Goal: Navigation & Orientation: Find specific page/section

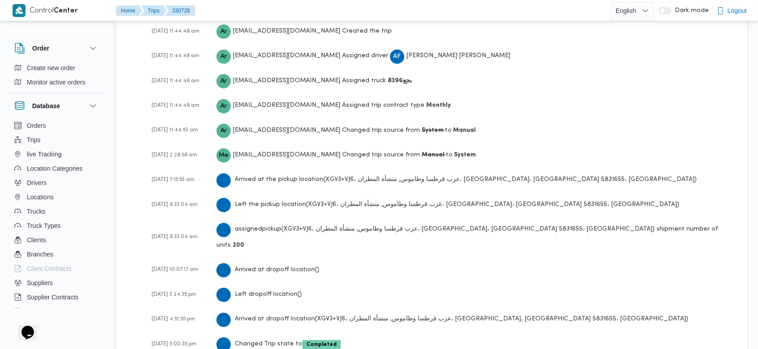
scroll to position [1321, 0]
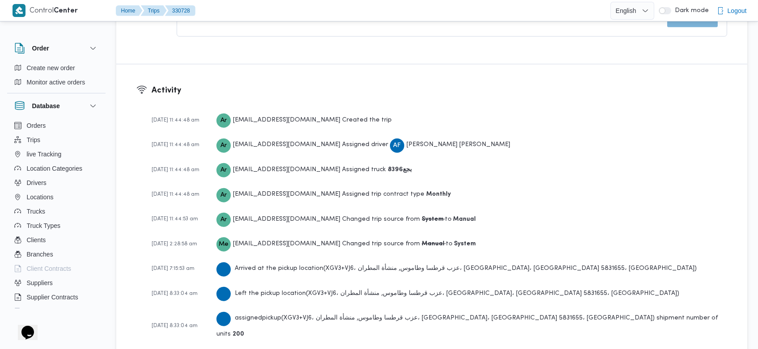
scroll to position [1321, 0]
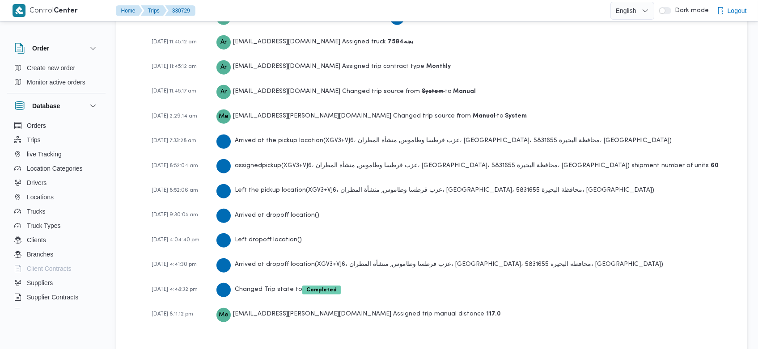
scroll to position [1321, 0]
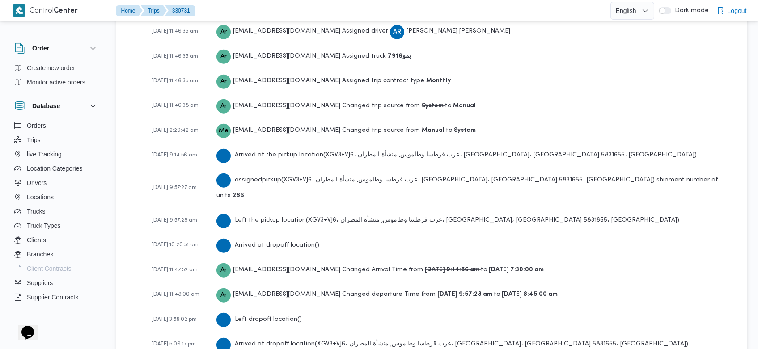
scroll to position [1371, 0]
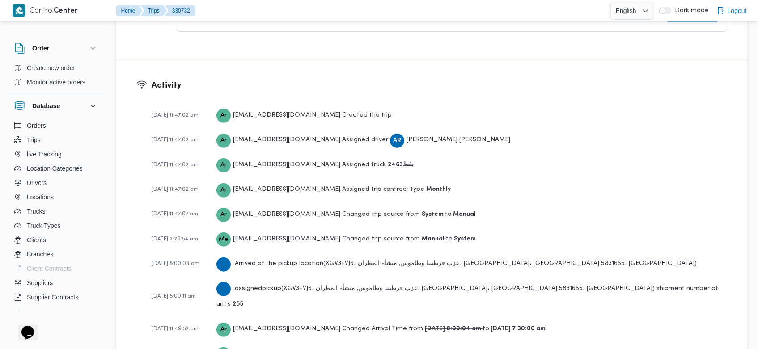
scroll to position [1397, 0]
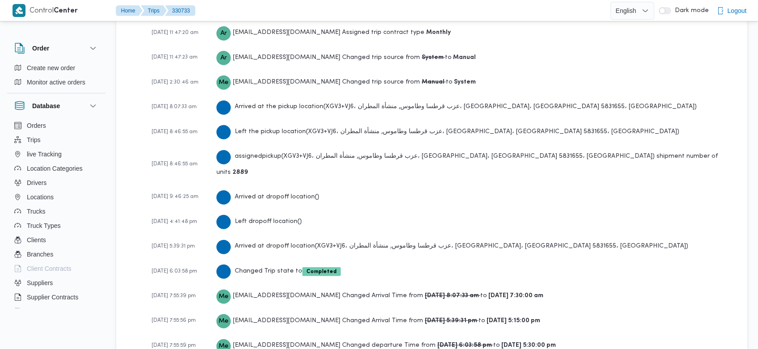
scroll to position [1397, 0]
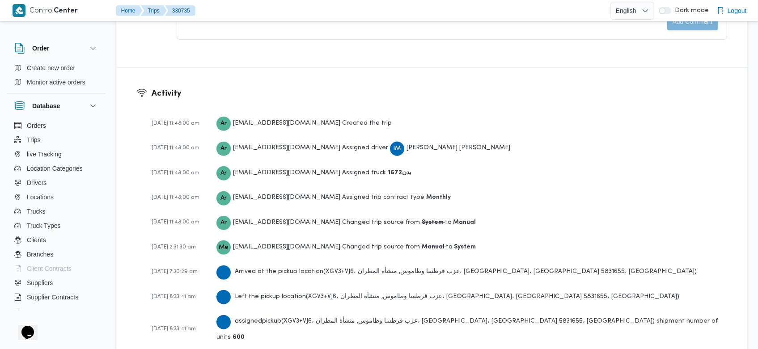
scroll to position [1395, 0]
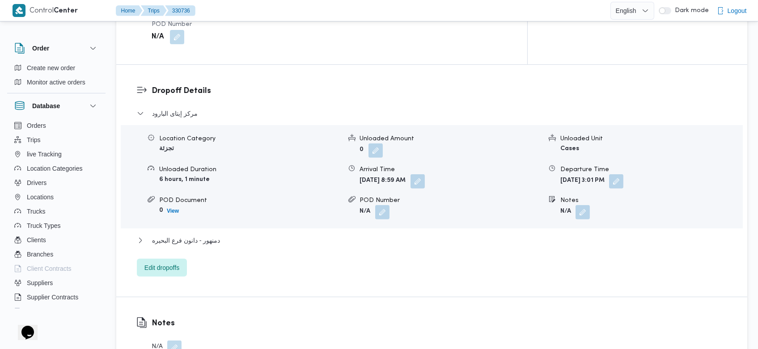
scroll to position [1321, 0]
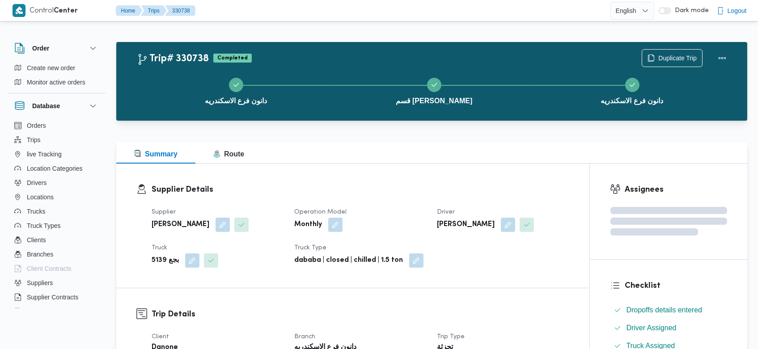
click at [215, 241] on div "Supplier محمود سامى عبدالله ابراهيم خليفة Operation Model Monthly Driver محمود …" at bounding box center [360, 238] width 428 height 72
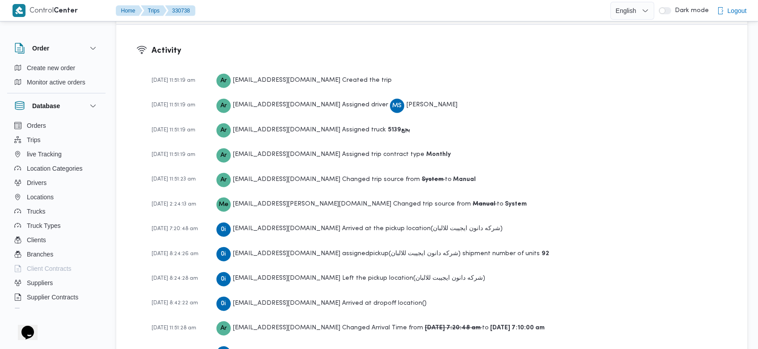
scroll to position [1371, 0]
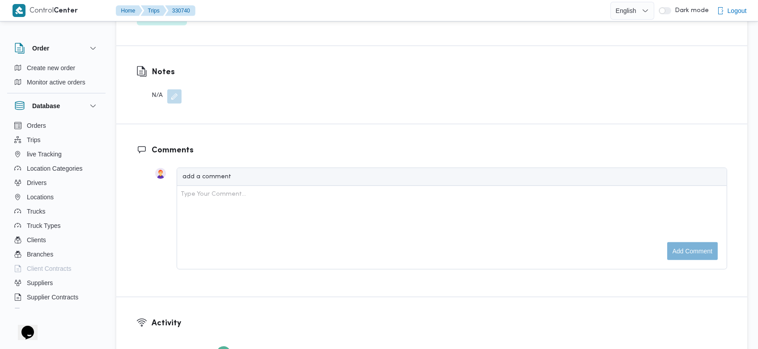
scroll to position [1346, 0]
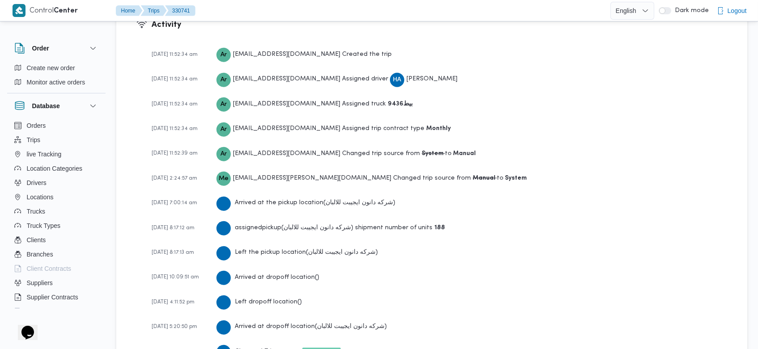
scroll to position [1346, 0]
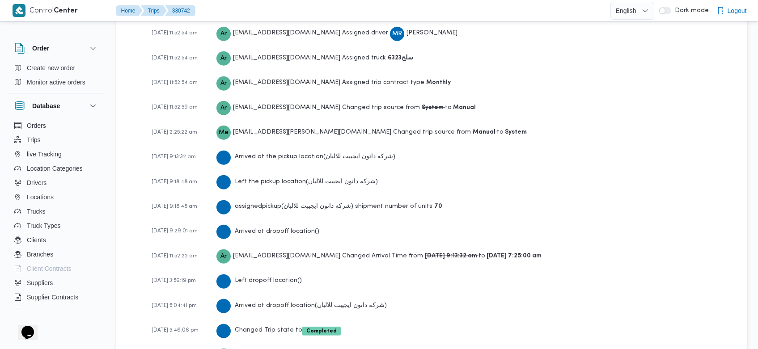
scroll to position [1346, 0]
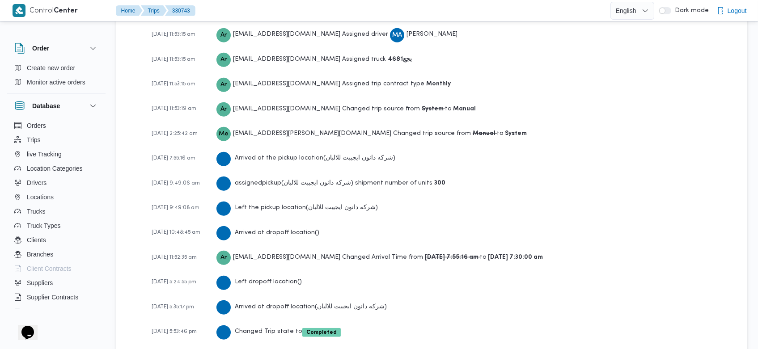
scroll to position [1346, 0]
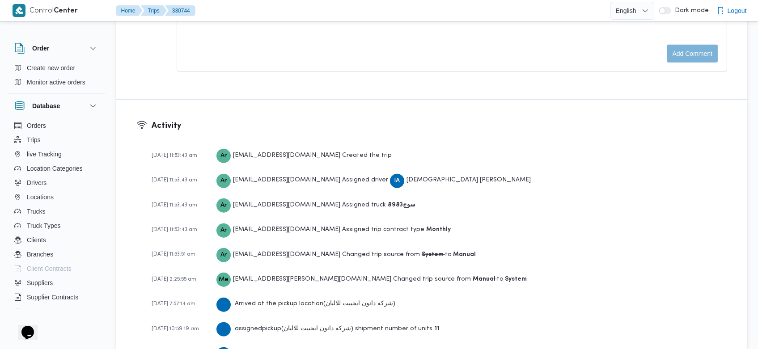
scroll to position [1422, 0]
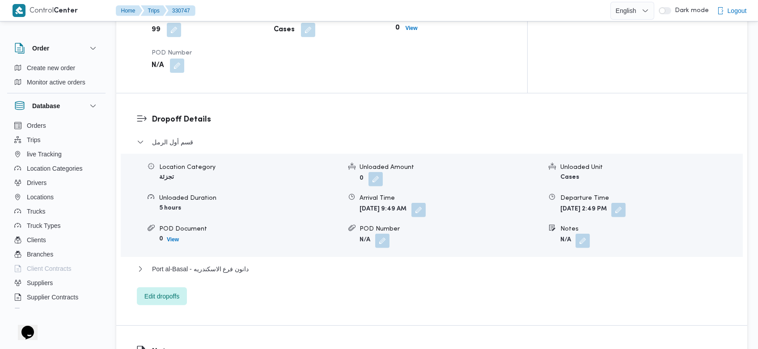
scroll to position [1346, 0]
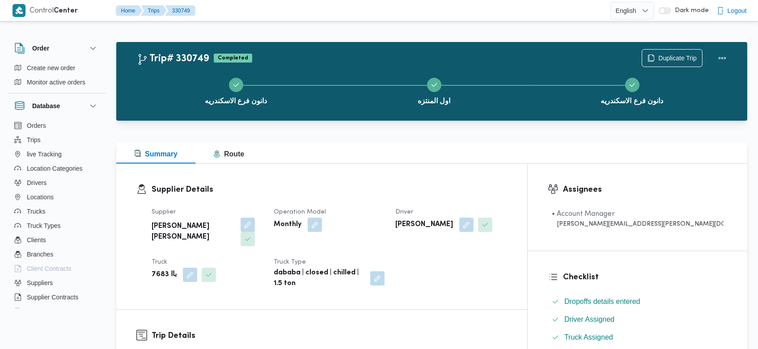
scroll to position [1346, 0]
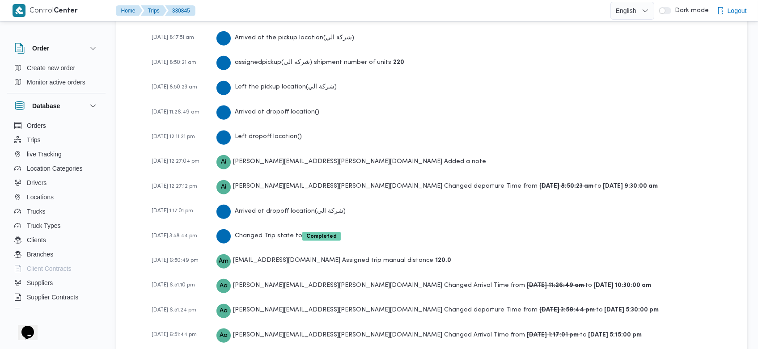
scroll to position [1475, 0]
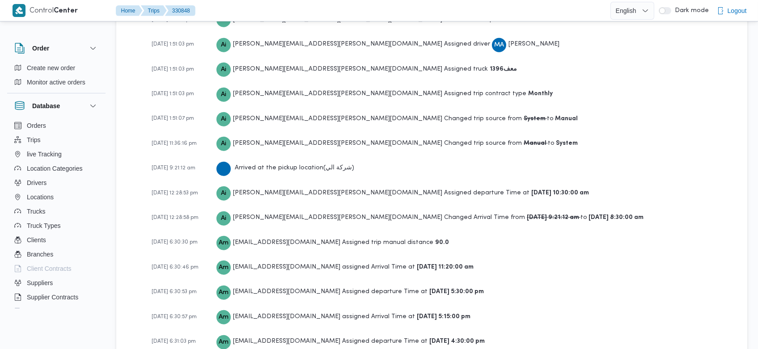
scroll to position [1353, 0]
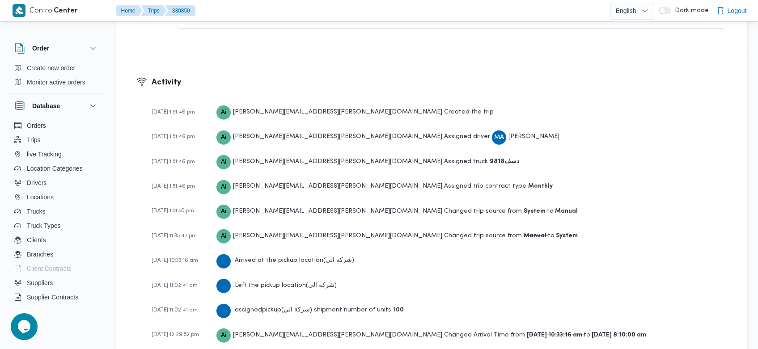
scroll to position [1379, 0]
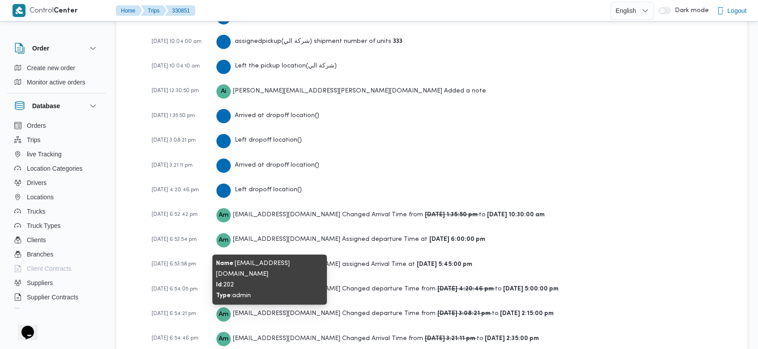
scroll to position [1463, 0]
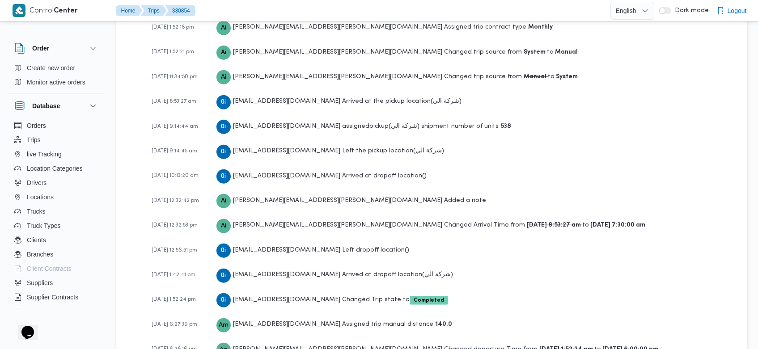
scroll to position [1455, 0]
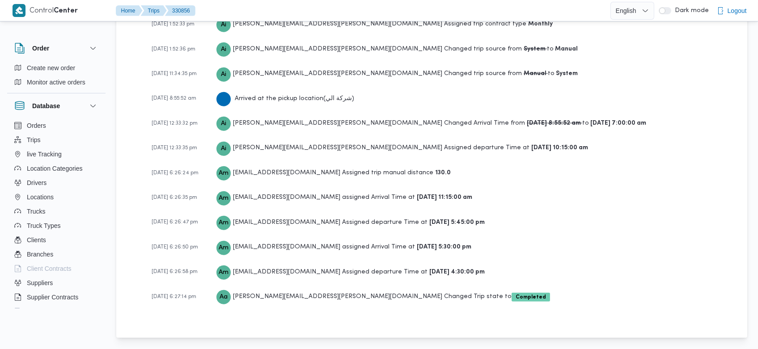
scroll to position [1429, 0]
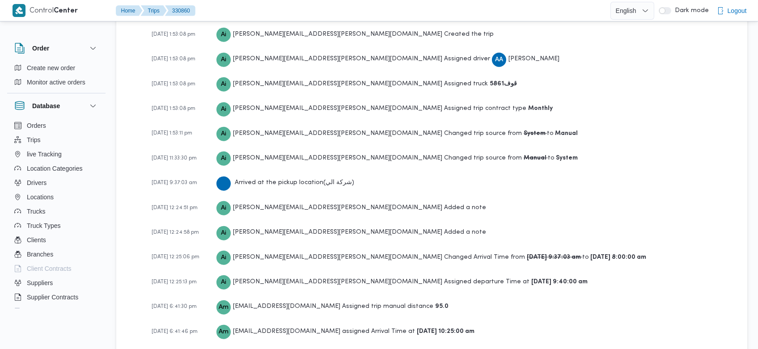
scroll to position [1478, 0]
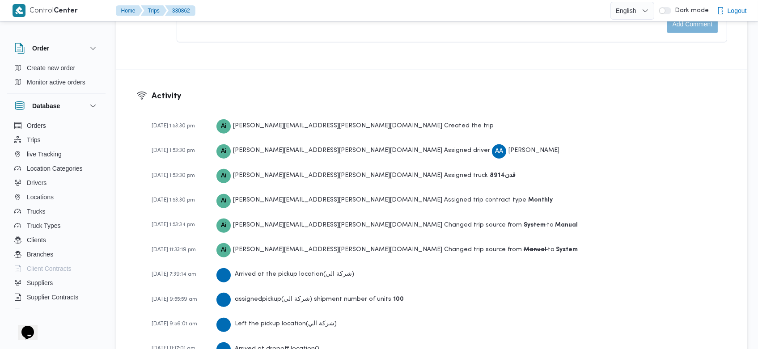
scroll to position [1429, 0]
